Goal: Information Seeking & Learning: Learn about a topic

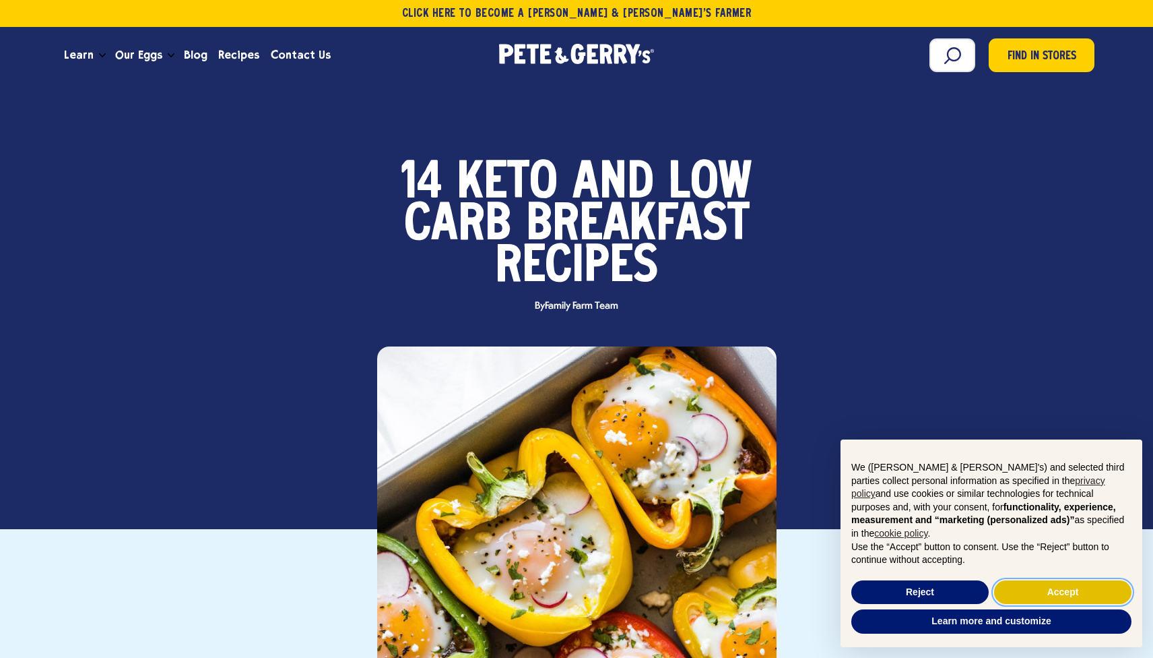
click at [1058, 585] on button "Accept" at bounding box center [1062, 592] width 137 height 24
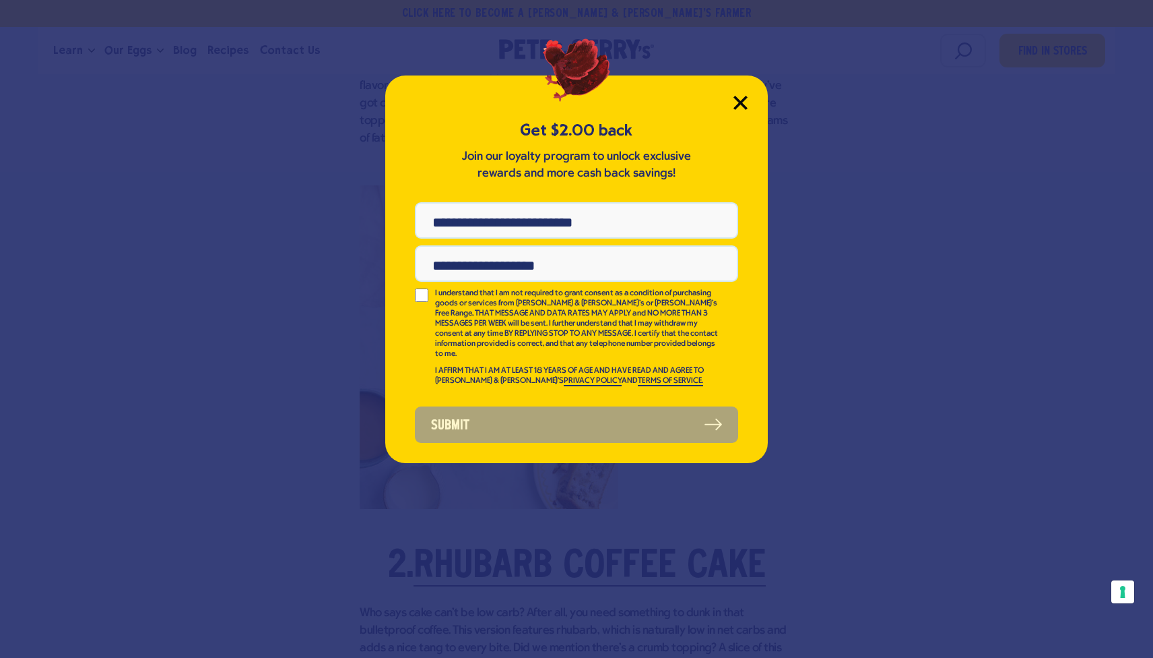
click at [740, 101] on icon "Close Modal" at bounding box center [740, 102] width 12 height 12
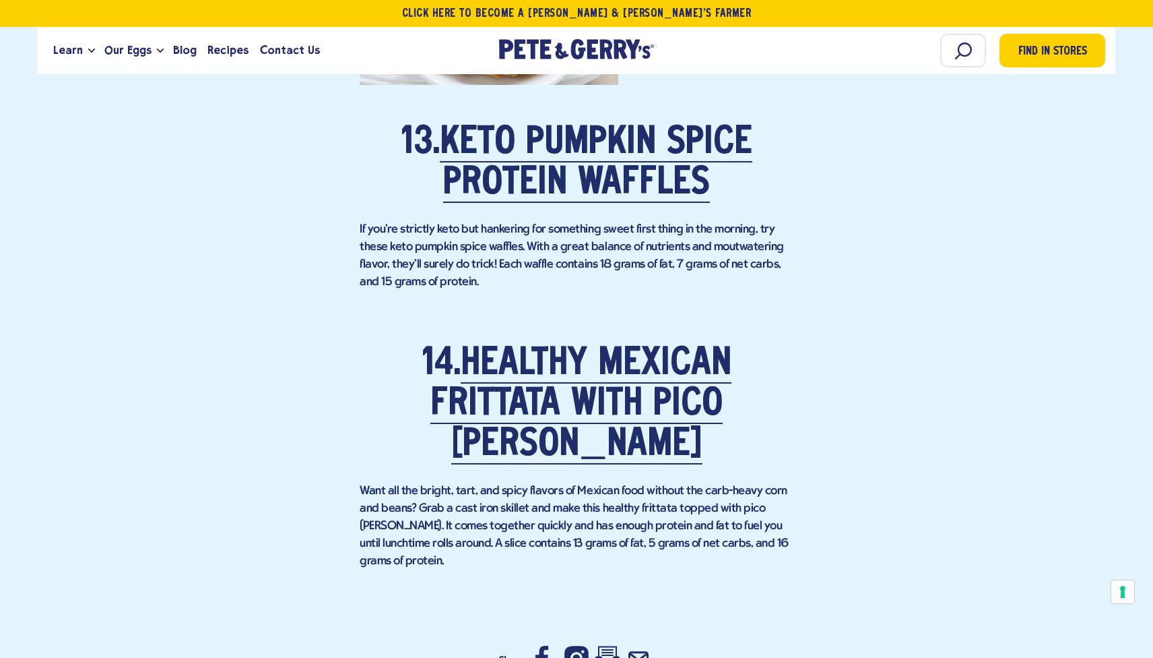
scroll to position [8042, 0]
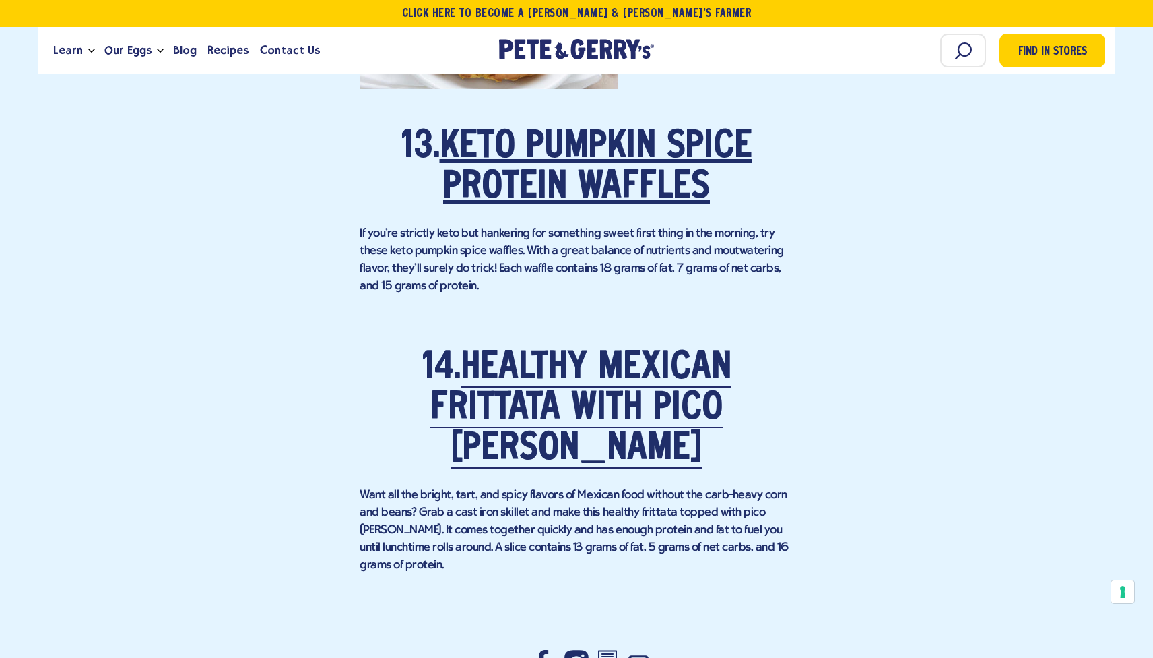
click at [674, 184] on link "Keto Pumpkin Spice Protein Waffles" at bounding box center [596, 168] width 313 height 78
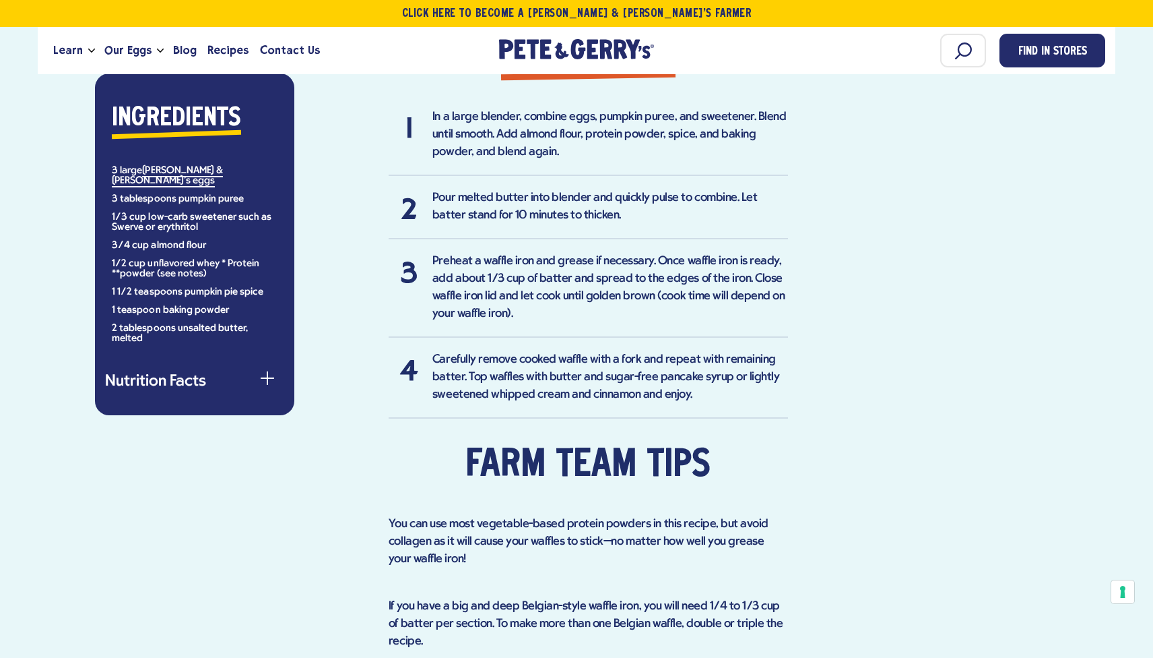
scroll to position [982, 0]
